Goal: Navigation & Orientation: Find specific page/section

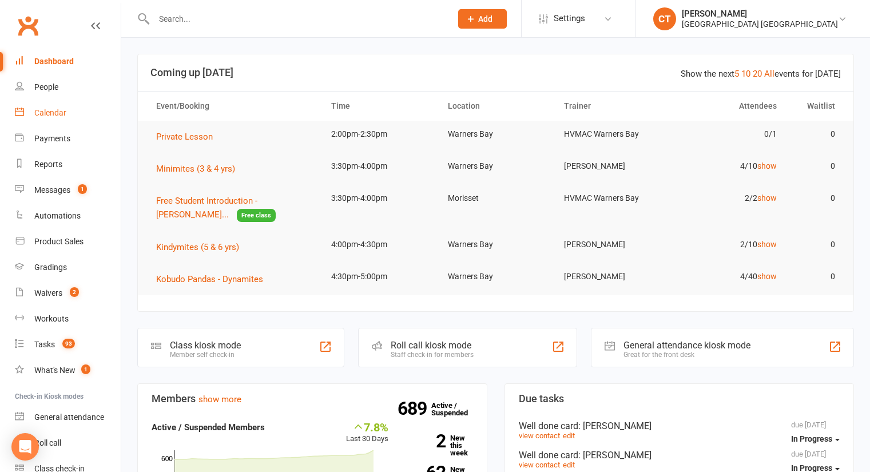
click at [58, 117] on div "Calendar" at bounding box center [50, 112] width 32 height 9
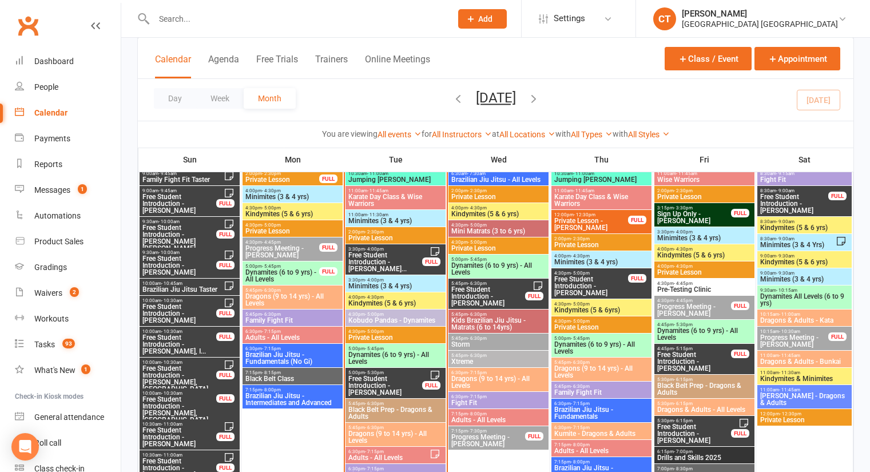
scroll to position [1181, 0]
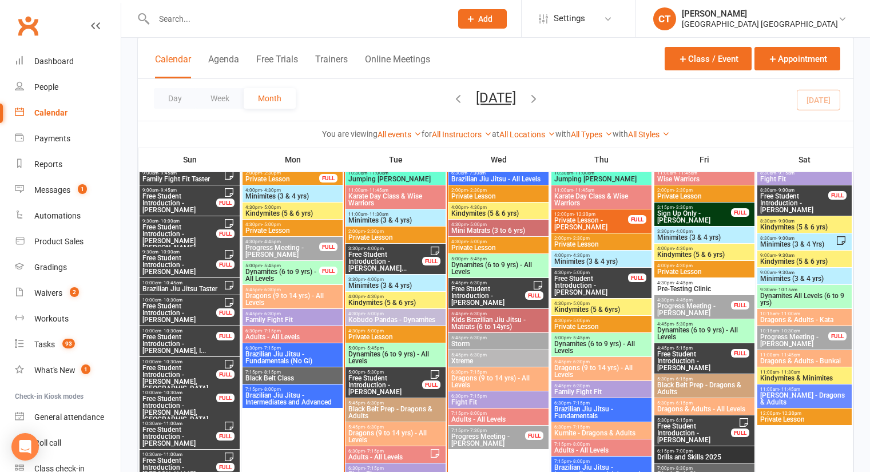
click at [387, 259] on span "Free Student Introduction - [PERSON_NAME]..." at bounding box center [385, 261] width 75 height 21
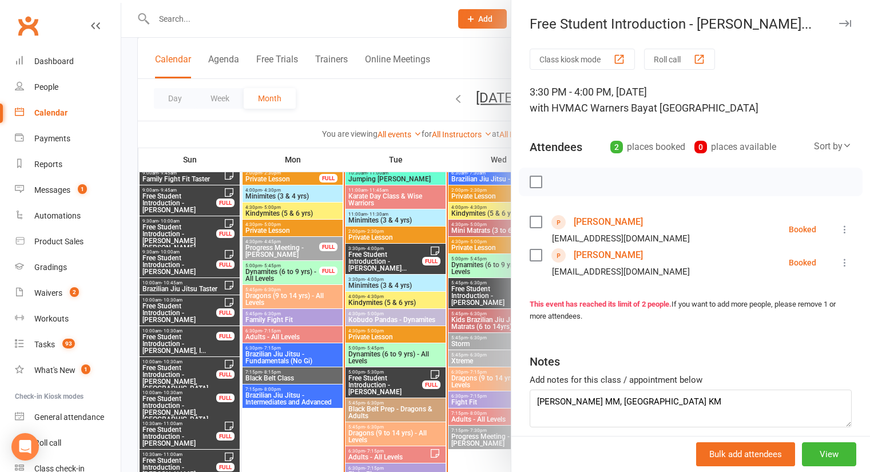
click at [366, 102] on div at bounding box center [495, 236] width 749 height 472
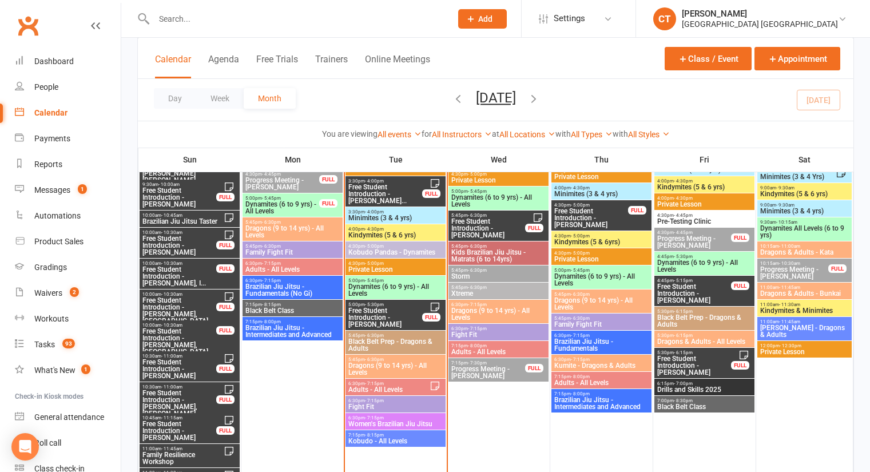
scroll to position [1250, 0]
click at [387, 319] on span "Free Student Introduction - [PERSON_NAME]" at bounding box center [385, 317] width 75 height 21
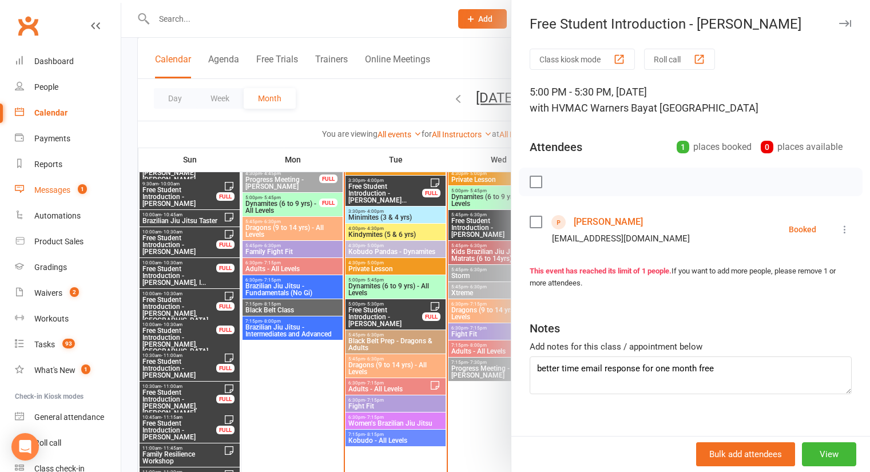
click at [39, 189] on div "Messages" at bounding box center [52, 189] width 36 height 9
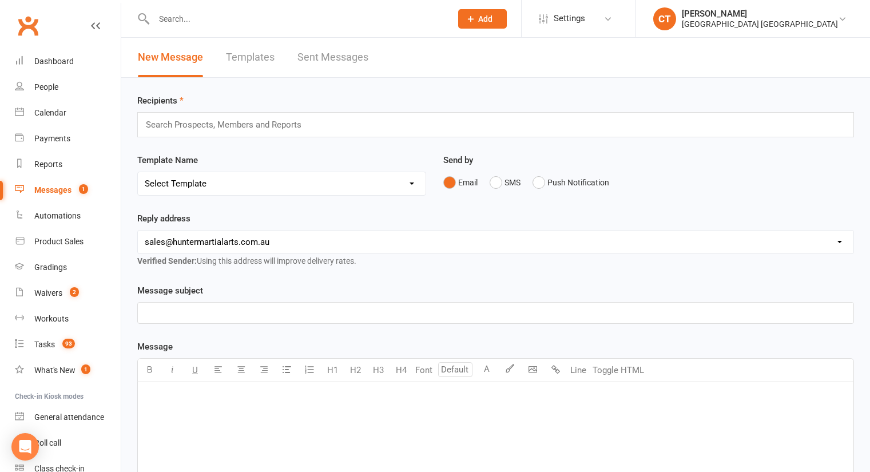
click at [335, 65] on link "Sent Messages" at bounding box center [333, 57] width 71 height 39
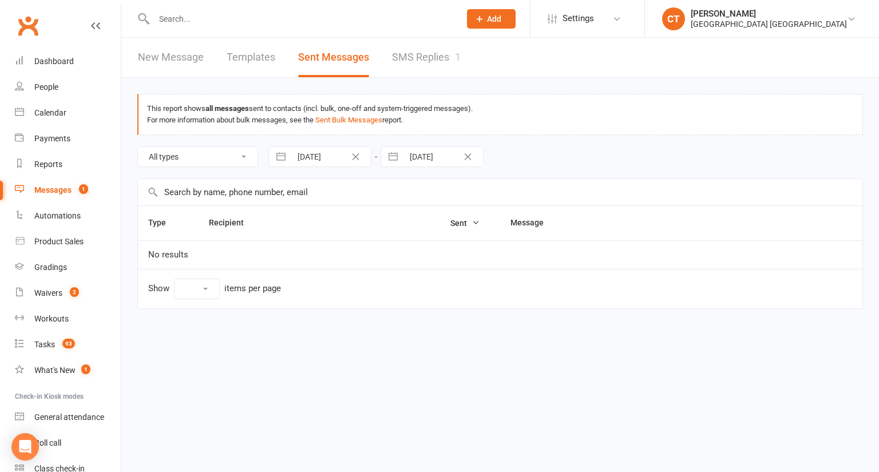
select select "10"
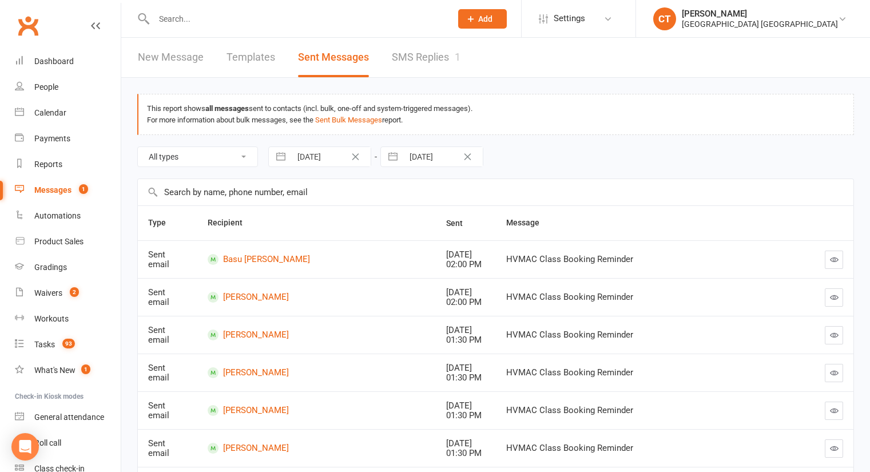
click at [423, 69] on link "SMS Replies 1" at bounding box center [426, 57] width 69 height 39
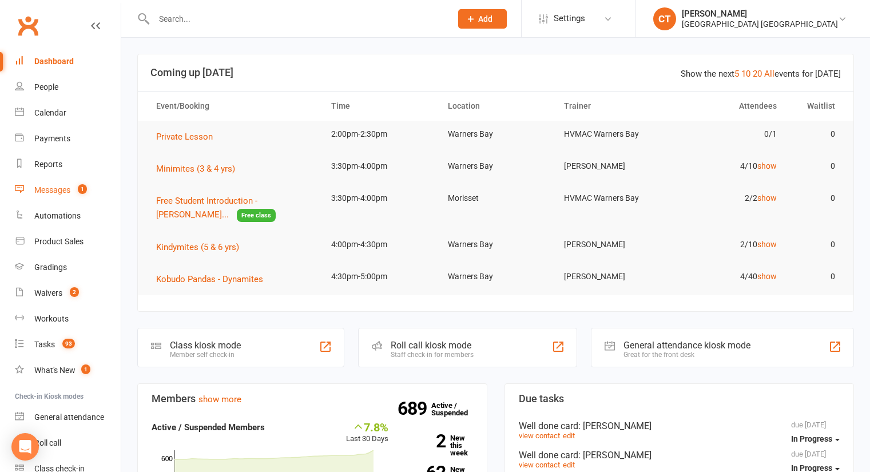
click at [60, 194] on div "Messages" at bounding box center [52, 189] width 36 height 9
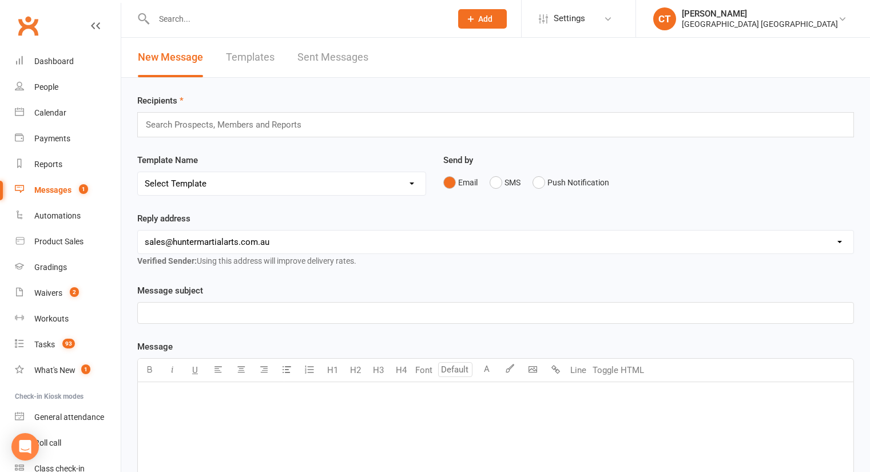
click at [448, 58] on div "New Message Templates Sent Messages" at bounding box center [495, 58] width 749 height 40
click at [420, 55] on div "New Message Templates Sent Messages" at bounding box center [495, 58] width 749 height 40
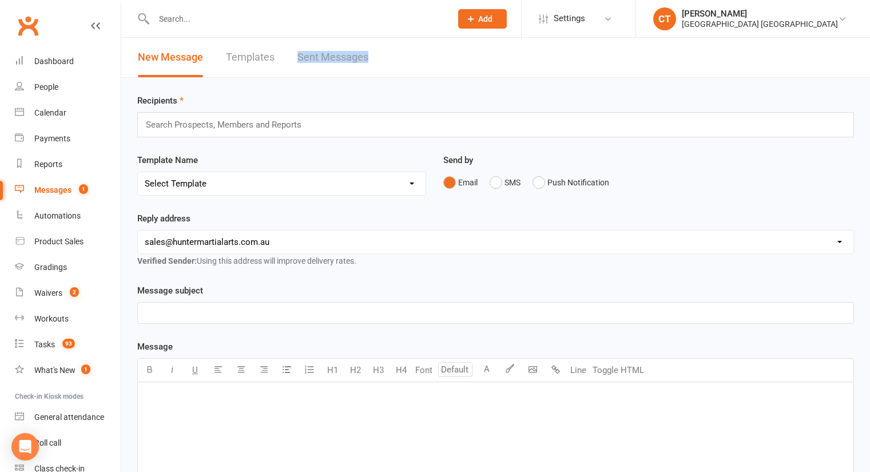
click at [420, 55] on div "New Message Templates Sent Messages" at bounding box center [495, 58] width 749 height 40
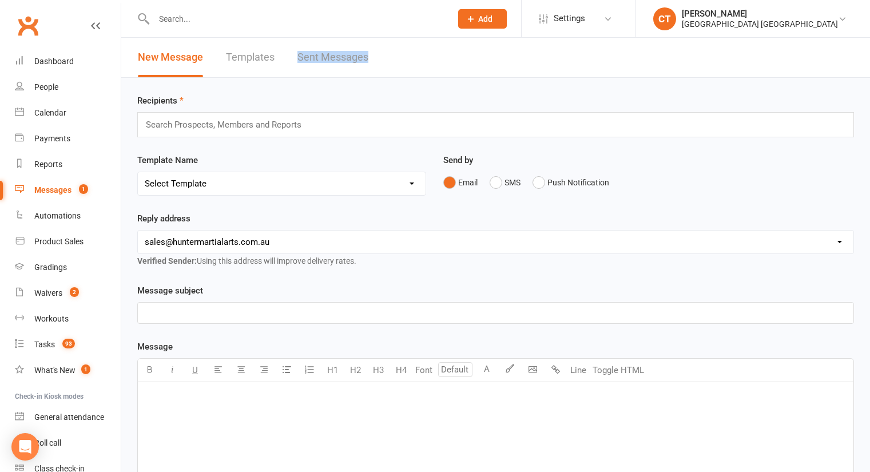
click at [420, 55] on div "New Message Templates Sent Messages" at bounding box center [495, 58] width 749 height 40
click at [398, 57] on div "New Message Templates Sent Messages" at bounding box center [495, 58] width 749 height 40
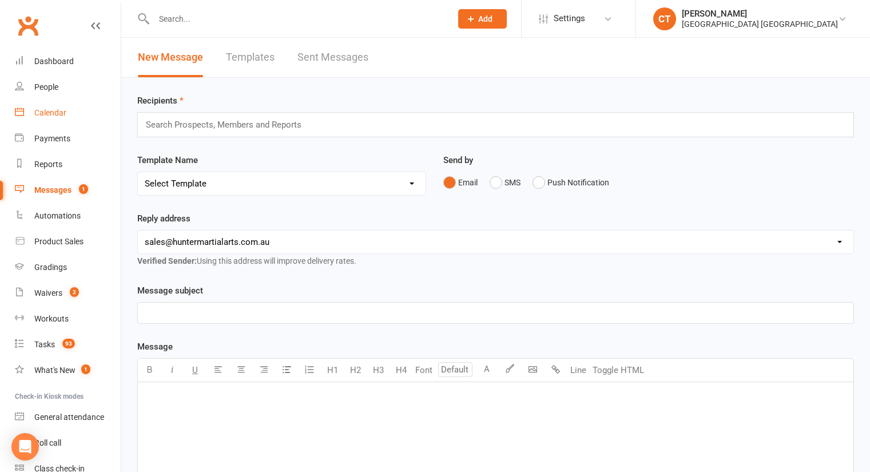
click at [55, 116] on div "Calendar" at bounding box center [50, 112] width 32 height 9
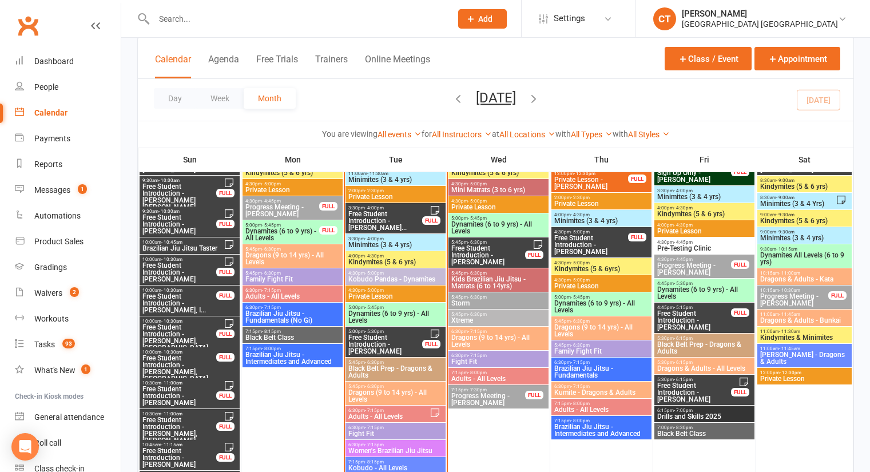
scroll to position [1223, 0]
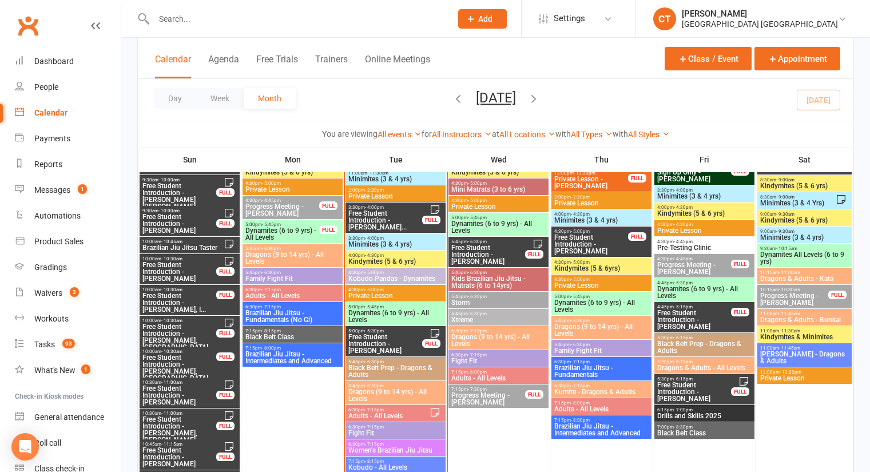
click at [372, 337] on span "Free Student Introduction - [PERSON_NAME]" at bounding box center [385, 344] width 75 height 21
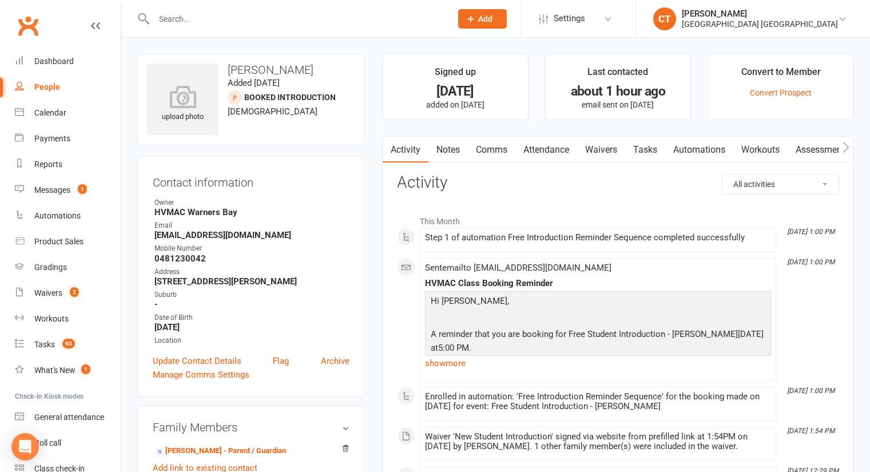
click at [545, 157] on link "Attendance" at bounding box center [546, 150] width 62 height 26
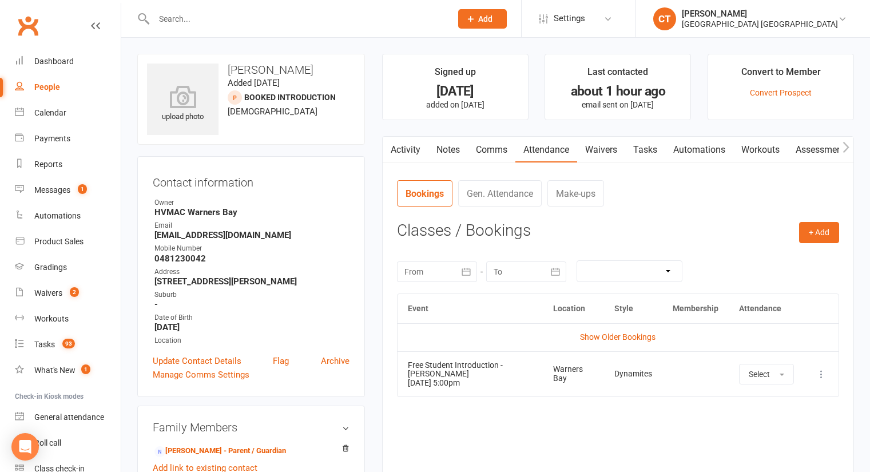
click at [453, 148] on link "Notes" at bounding box center [448, 150] width 39 height 26
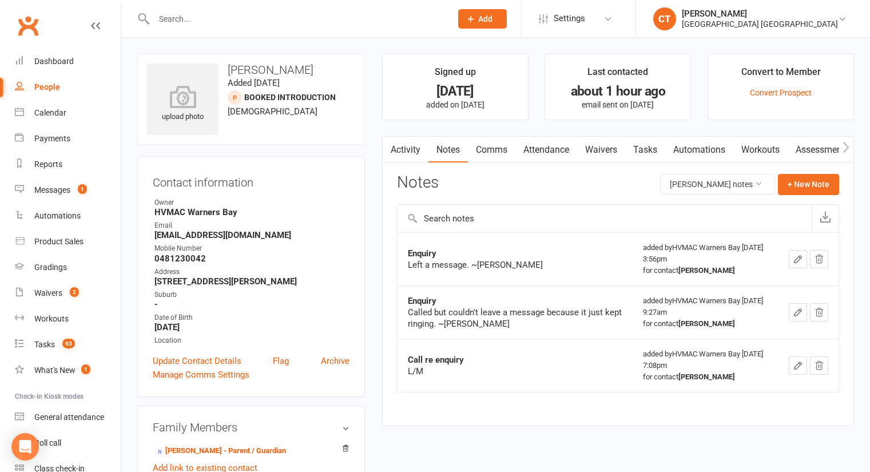
click at [415, 146] on link "Activity" at bounding box center [406, 150] width 46 height 26
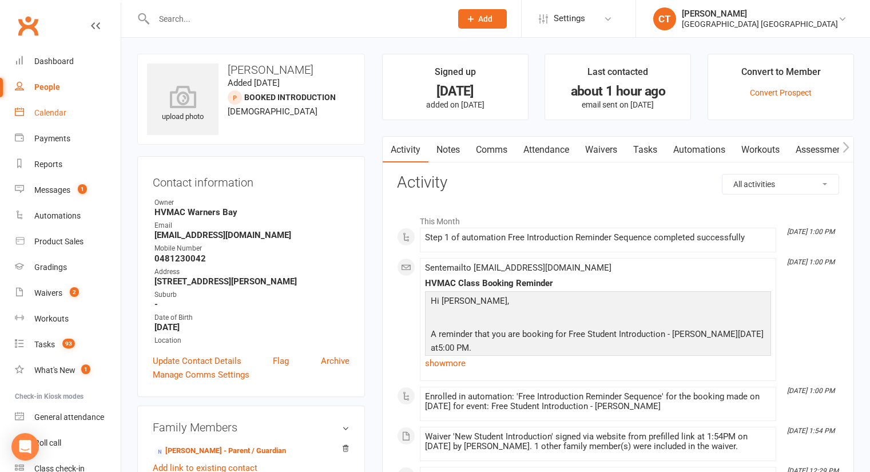
click at [36, 114] on div "Calendar" at bounding box center [50, 112] width 32 height 9
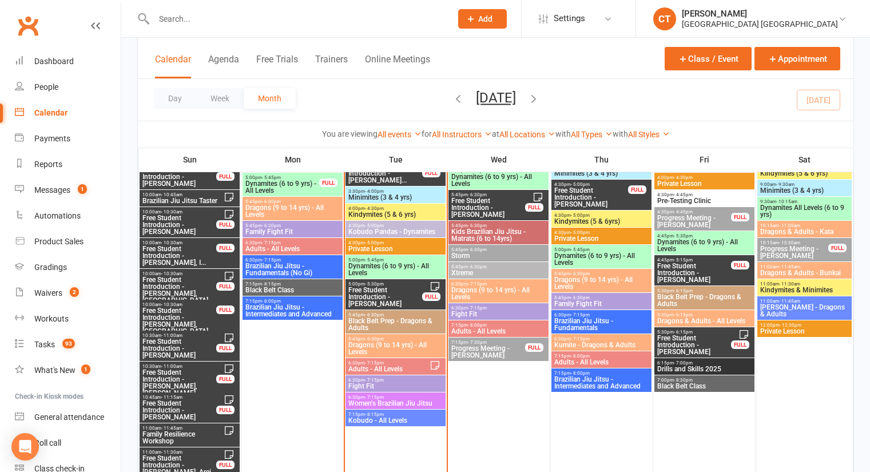
scroll to position [1266, 0]
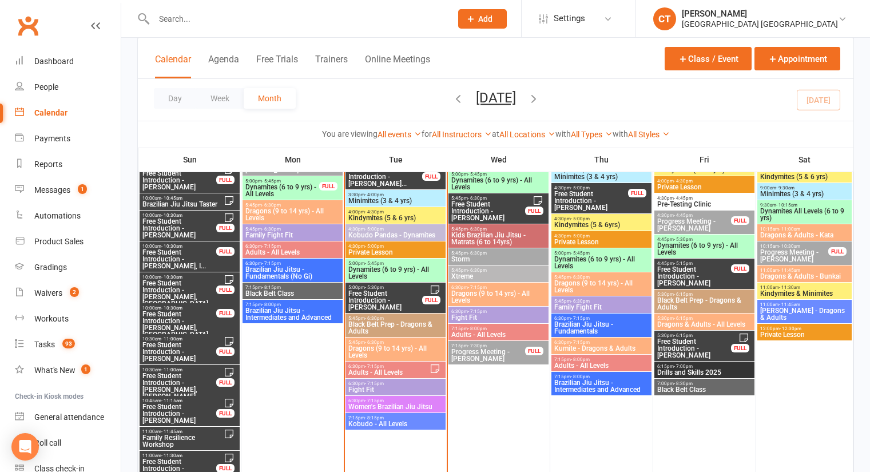
click at [402, 366] on span "6:30pm - 7:15pm" at bounding box center [389, 366] width 82 height 5
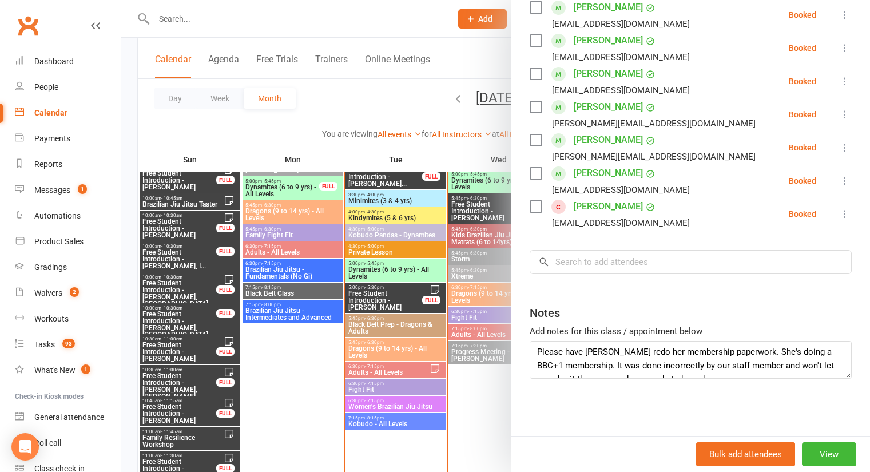
scroll to position [0, 0]
click at [362, 101] on div at bounding box center [495, 236] width 749 height 472
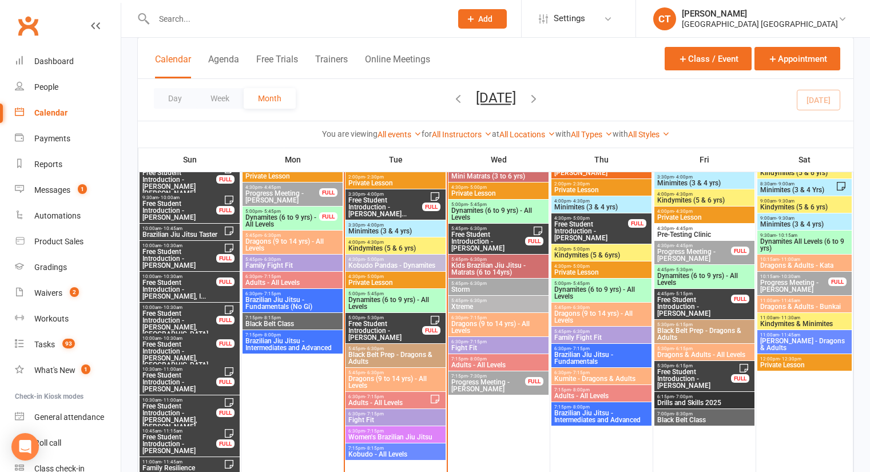
scroll to position [1235, 0]
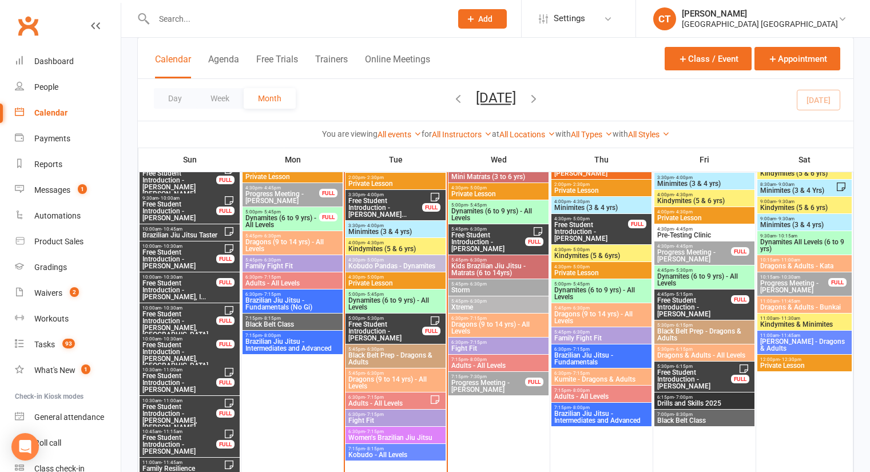
click at [680, 379] on span "Free Student Introduction - [PERSON_NAME]" at bounding box center [694, 379] width 75 height 21
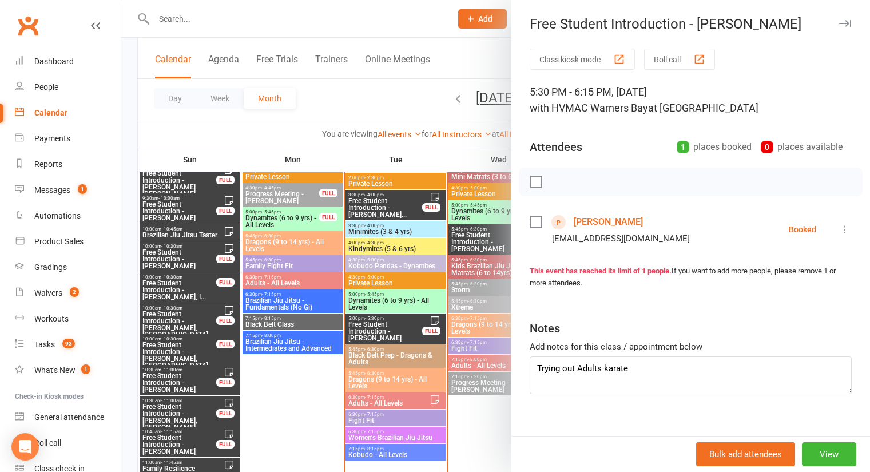
click at [358, 100] on div at bounding box center [495, 236] width 749 height 472
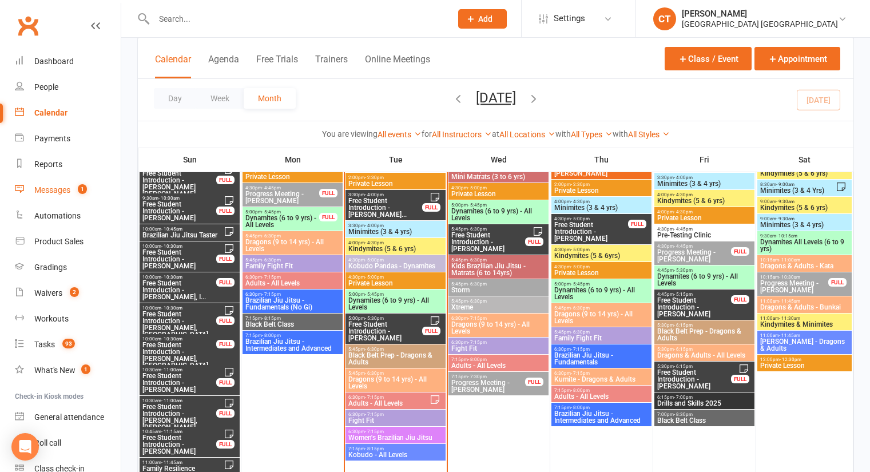
click at [62, 191] on div "Messages" at bounding box center [52, 189] width 36 height 9
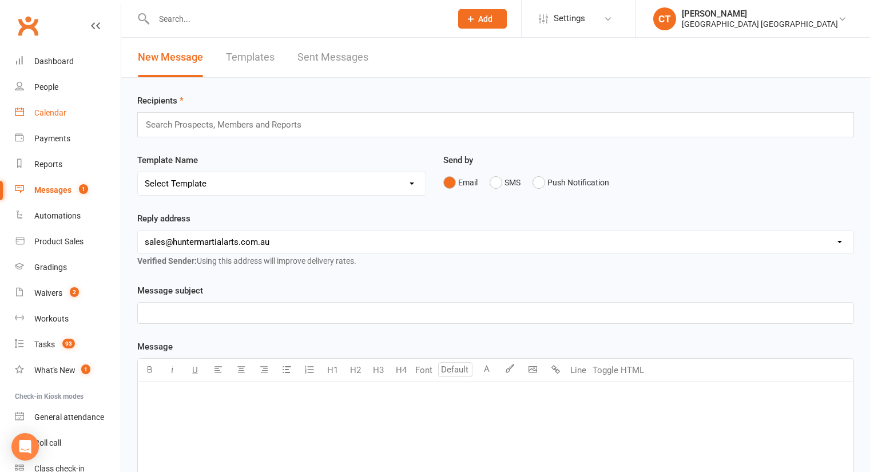
click at [50, 112] on div "Calendar" at bounding box center [50, 112] width 32 height 9
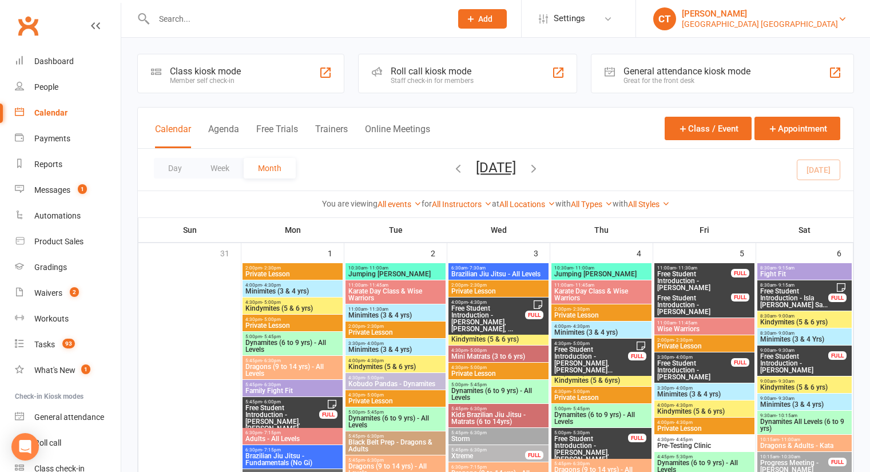
click at [803, 22] on div "[GEOGRAPHIC_DATA] [GEOGRAPHIC_DATA]" at bounding box center [760, 24] width 156 height 10
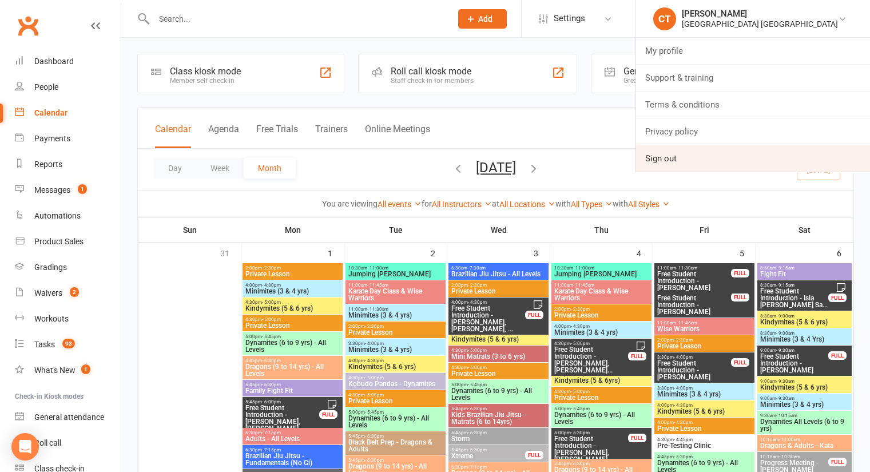
click at [650, 156] on link "Sign out" at bounding box center [753, 158] width 234 height 26
